Goal: Transaction & Acquisition: Purchase product/service

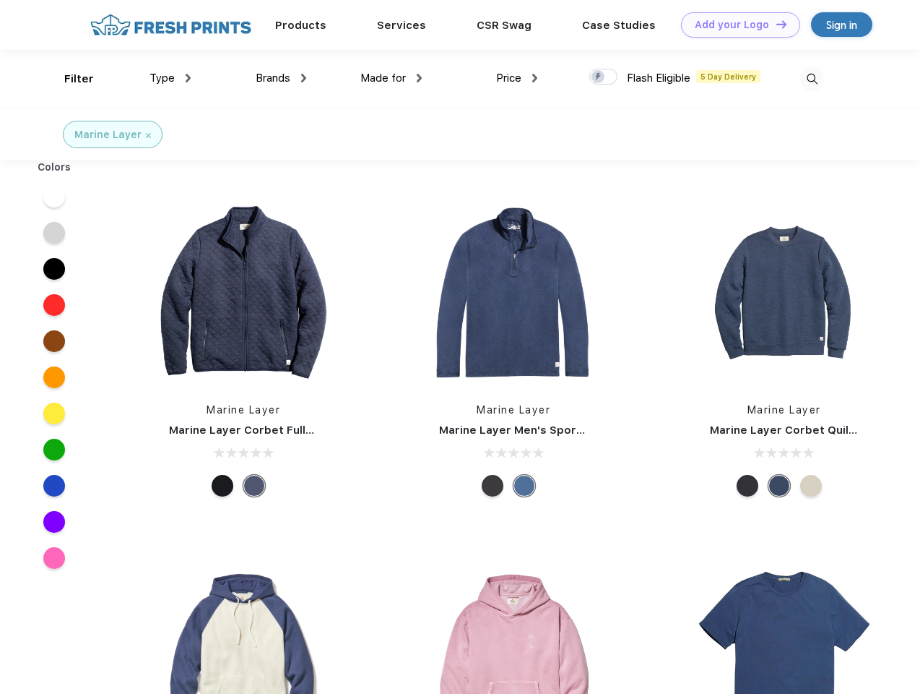
click at [736, 25] on link "Add your Logo Design Tool" at bounding box center [740, 24] width 119 height 25
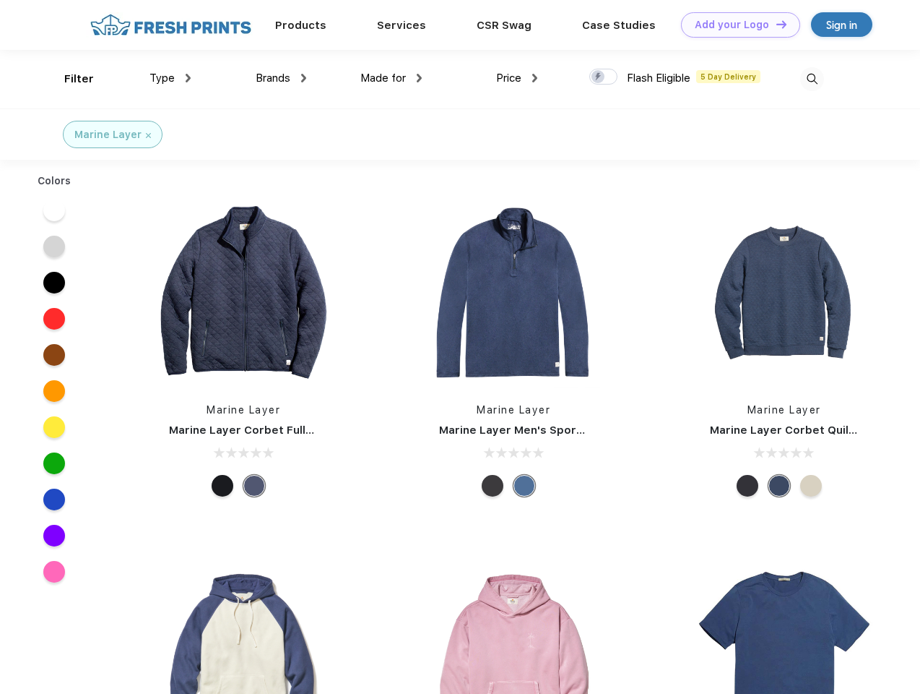
click at [0, 0] on div "Design Tool" at bounding box center [0, 0] width 0 height 0
click at [775, 24] on link "Add your Logo Design Tool" at bounding box center [740, 24] width 119 height 25
click at [69, 79] on div "Filter" at bounding box center [79, 79] width 30 height 17
click at [171, 78] on span "Type" at bounding box center [162, 78] width 25 height 13
click at [281, 78] on span "Brands" at bounding box center [273, 78] width 35 height 13
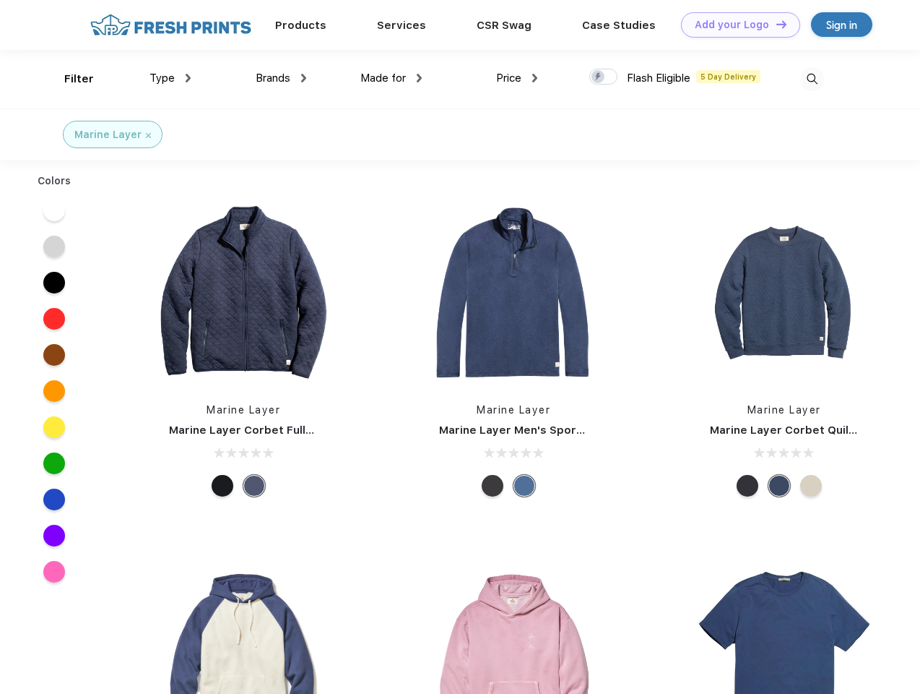
click at [392, 78] on span "Made for" at bounding box center [384, 78] width 46 height 13
click at [517, 78] on span "Price" at bounding box center [508, 78] width 25 height 13
click at [604, 77] on div at bounding box center [604, 77] width 28 height 16
click at [599, 77] on input "checkbox" at bounding box center [594, 72] width 9 height 9
click at [812, 79] on img at bounding box center [813, 79] width 24 height 24
